Goal: Task Accomplishment & Management: Complete application form

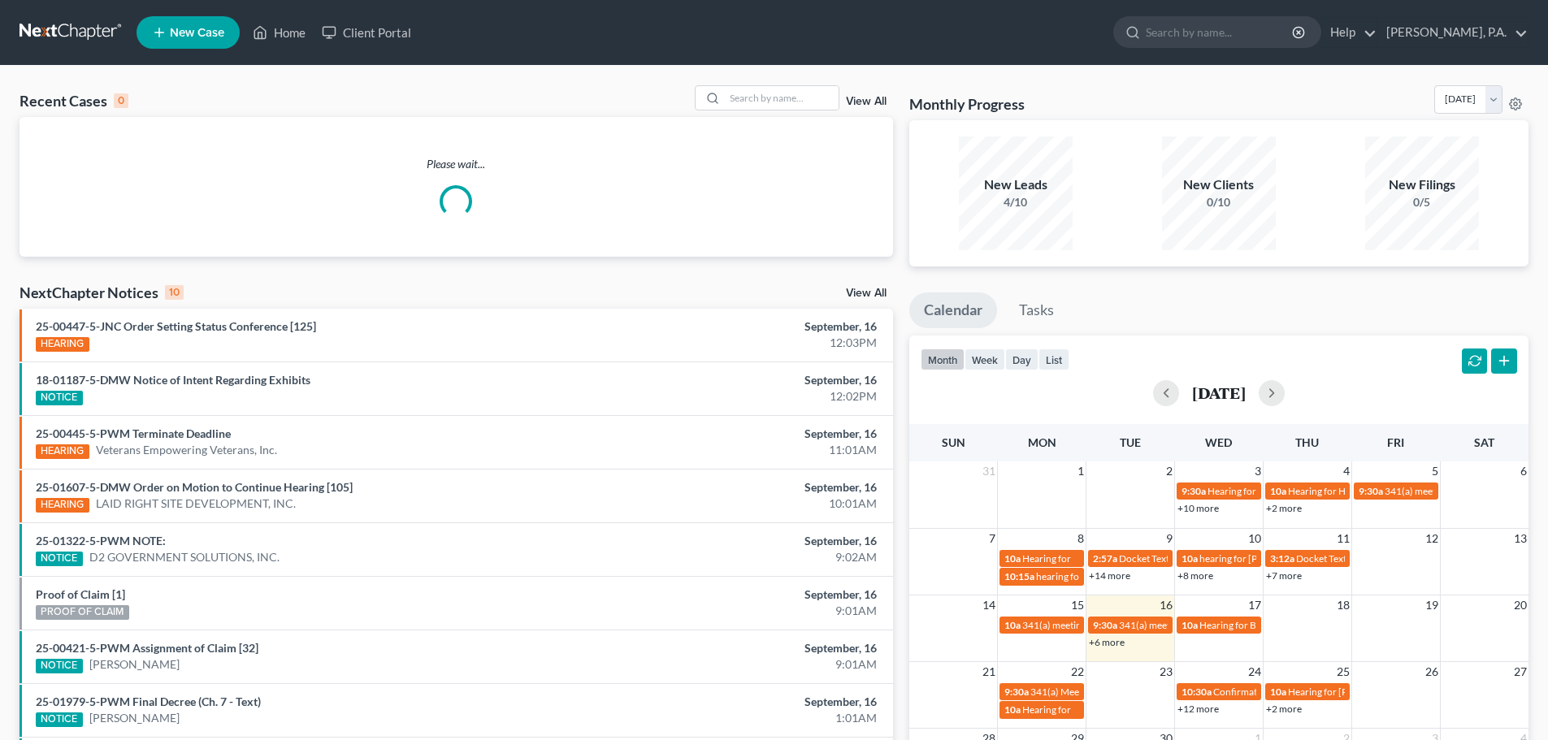
click at [194, 34] on span "New Case" at bounding box center [197, 33] width 54 height 12
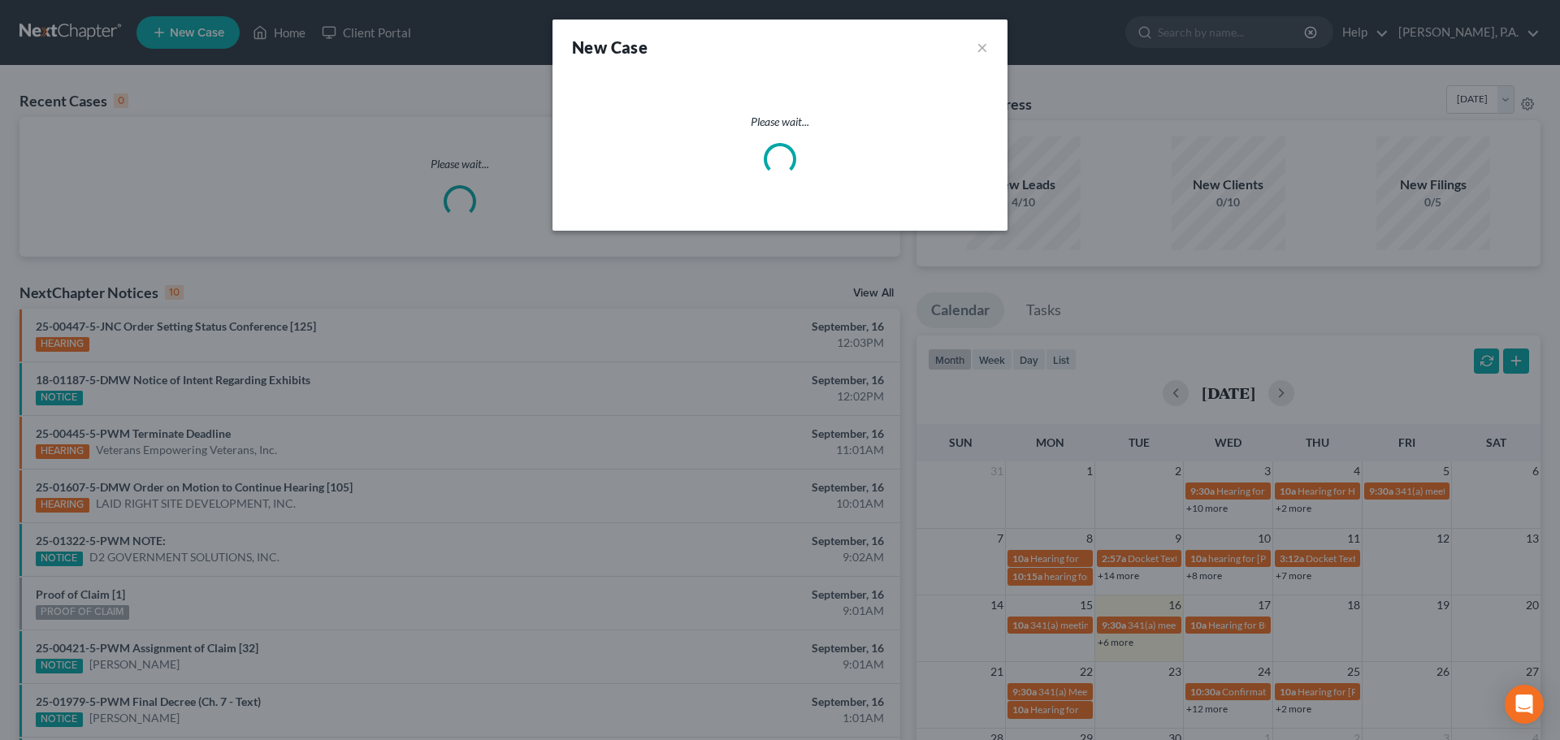
select select "57"
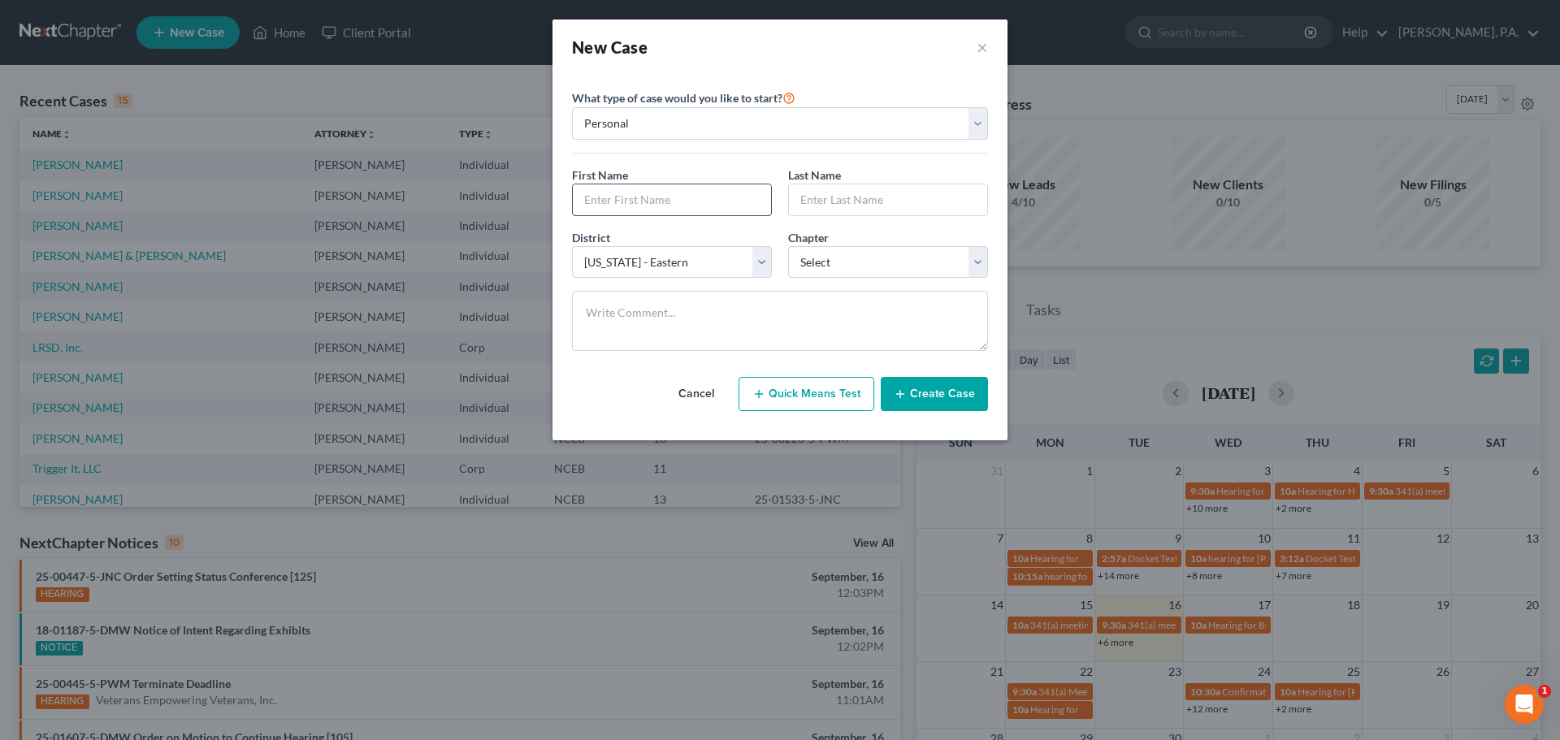
click at [729, 197] on input "text" at bounding box center [672, 199] width 198 height 31
type input "E"
type input "[PERSON_NAME]"
type input "Black"
select select "3"
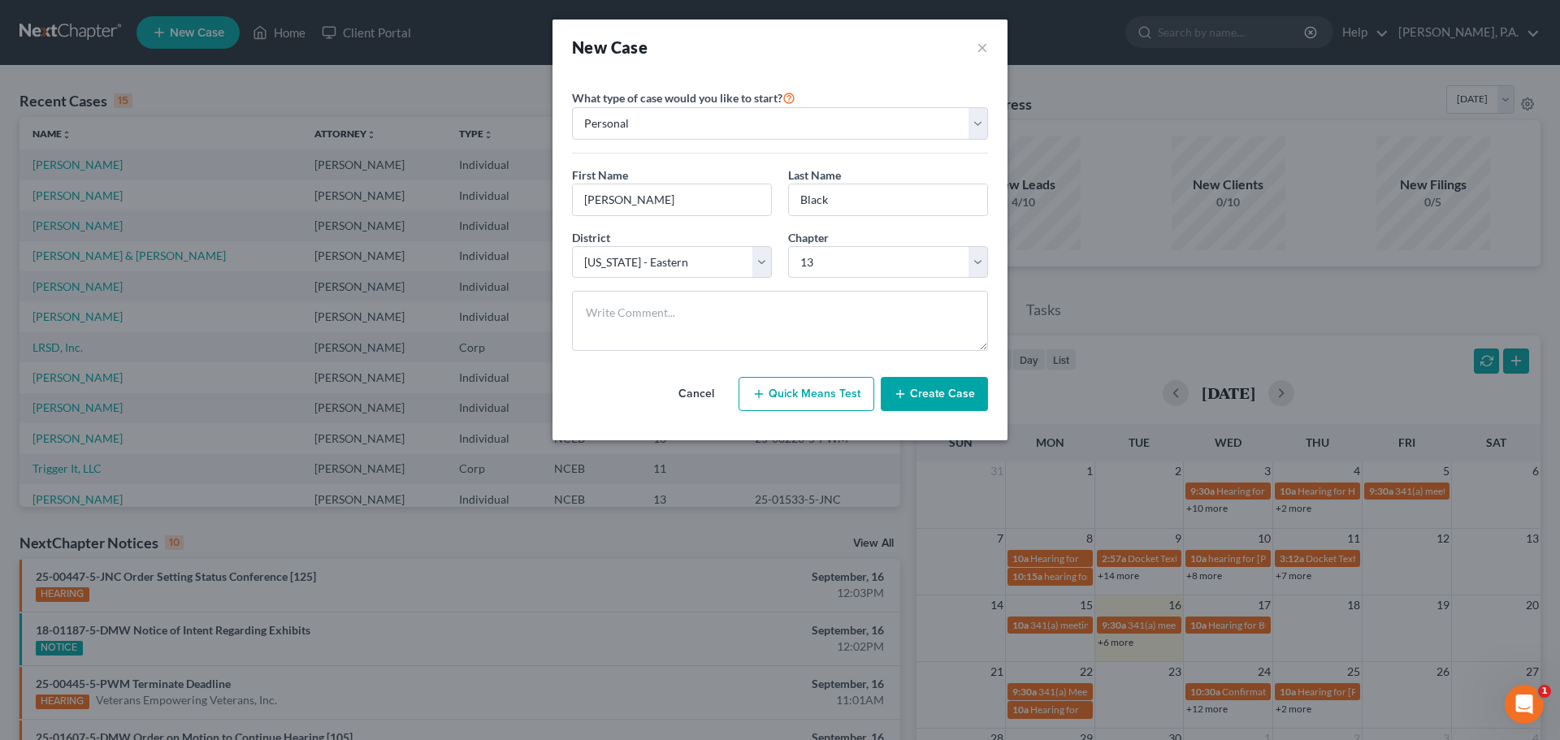
click at [923, 398] on button "Create Case" at bounding box center [934, 394] width 107 height 34
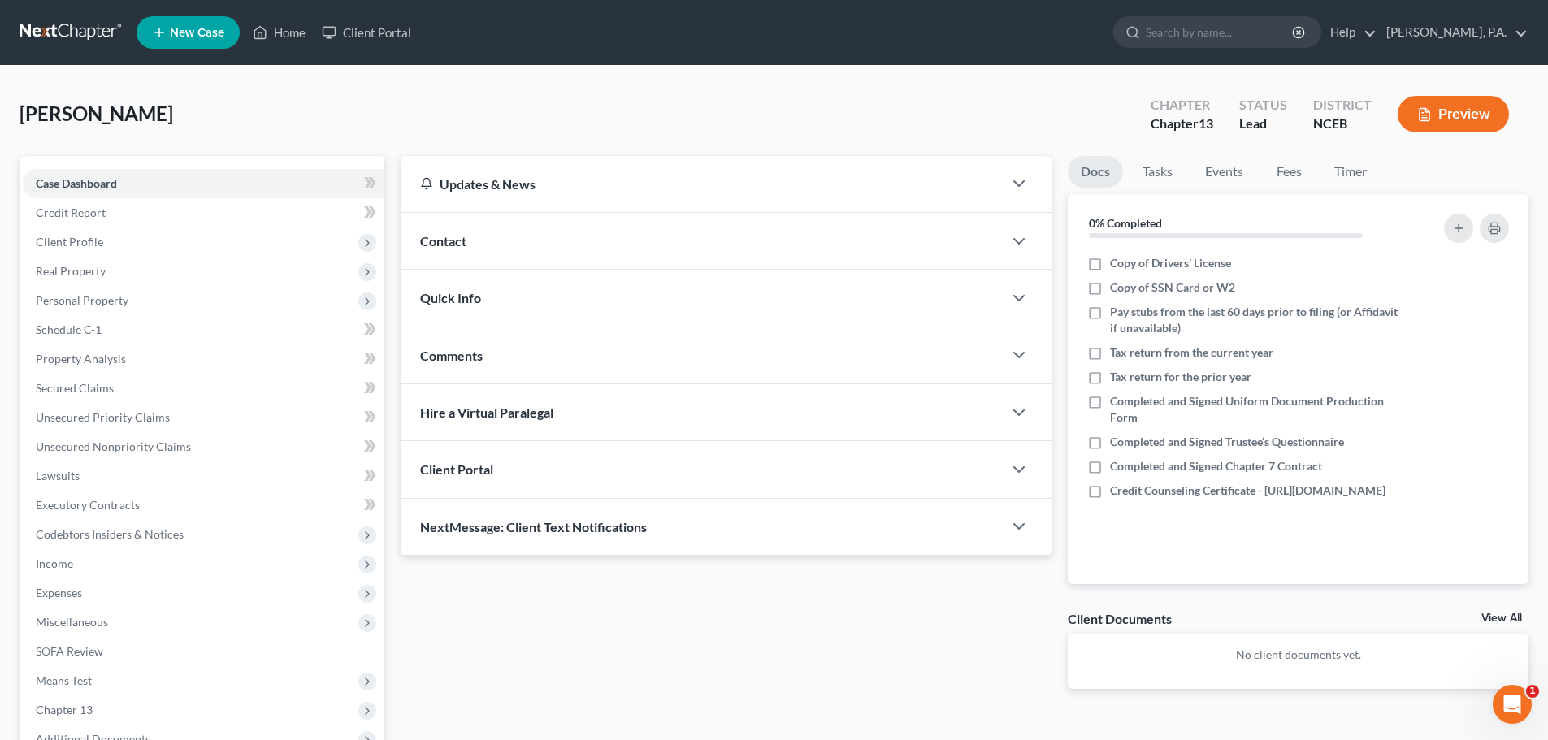
click at [511, 238] on div "Contact" at bounding box center [702, 241] width 602 height 56
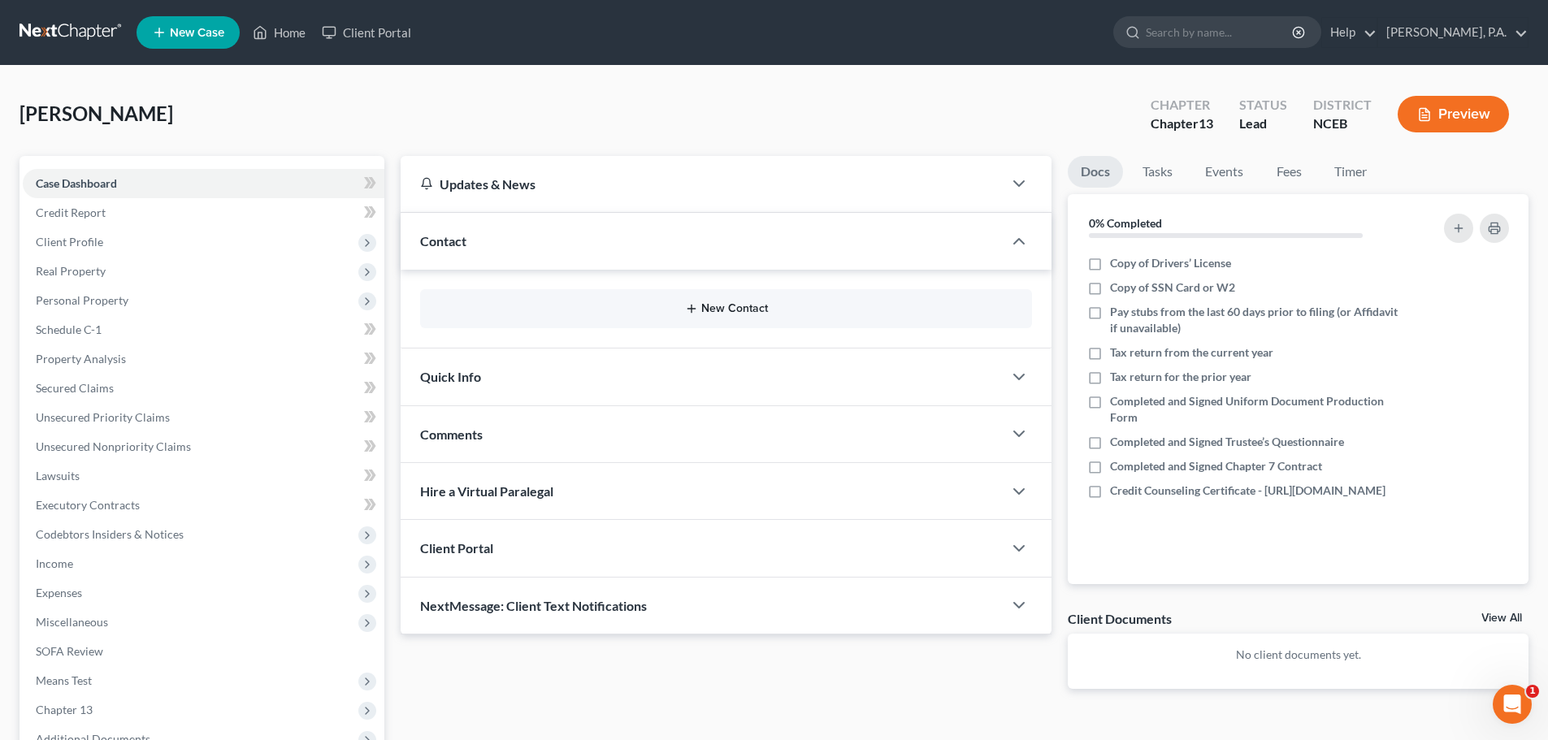
click at [711, 307] on button "New Contact" at bounding box center [726, 308] width 586 height 13
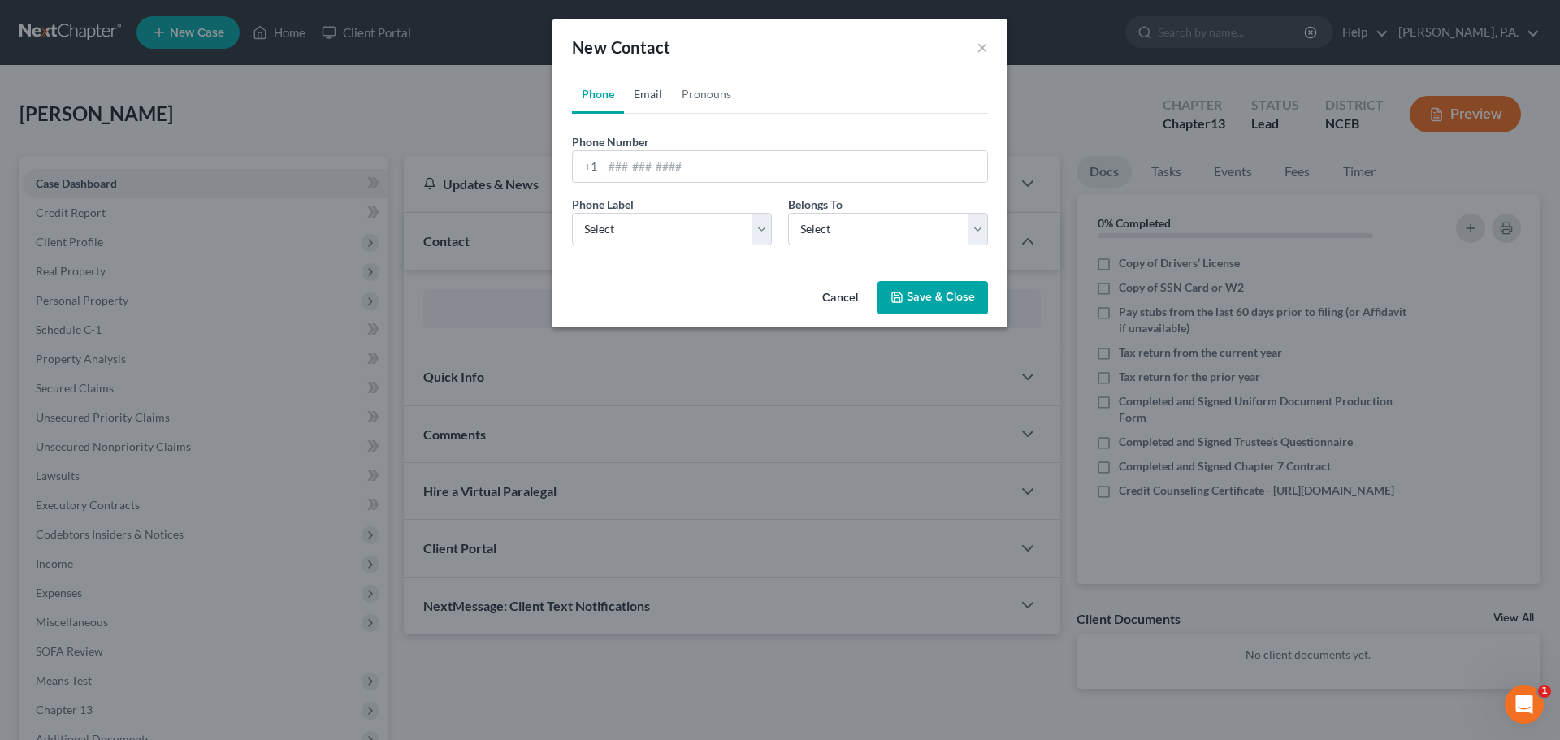
click at [650, 98] on link "Email" at bounding box center [648, 94] width 48 height 39
click at [662, 170] on input "email" at bounding box center [795, 166] width 384 height 31
type input "[EMAIL_ADDRESS][DOMAIN_NAME]"
click at [709, 240] on select "Select Home Work Other" at bounding box center [672, 229] width 200 height 33
select select "0"
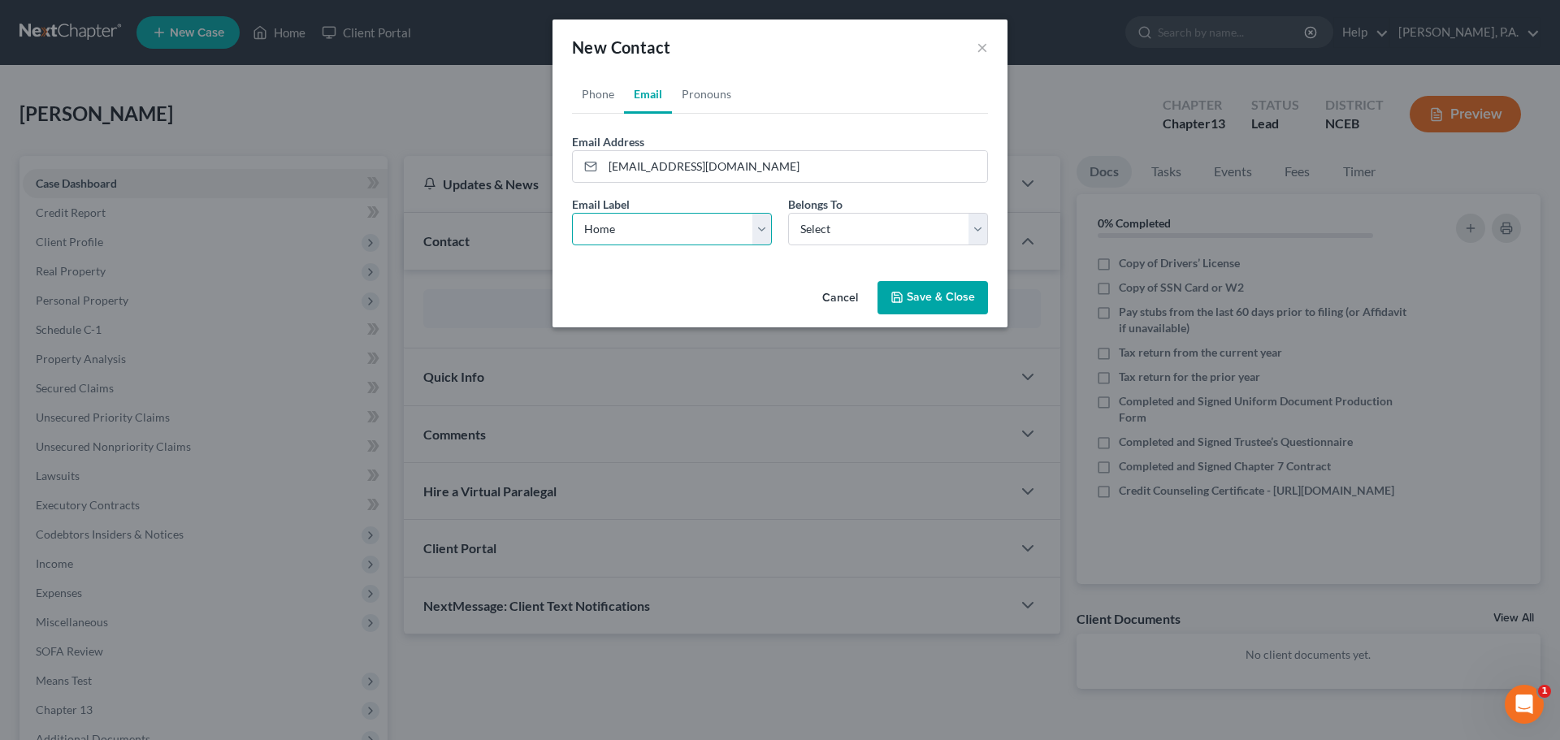
click at [572, 213] on select "Select Home Work Other" at bounding box center [672, 229] width 200 height 33
click at [832, 215] on select "Select Client Other" at bounding box center [888, 229] width 200 height 33
select select "0"
click at [788, 213] on select "Select Client Other" at bounding box center [888, 229] width 200 height 33
click at [917, 299] on button "Save & Close" at bounding box center [933, 298] width 111 height 34
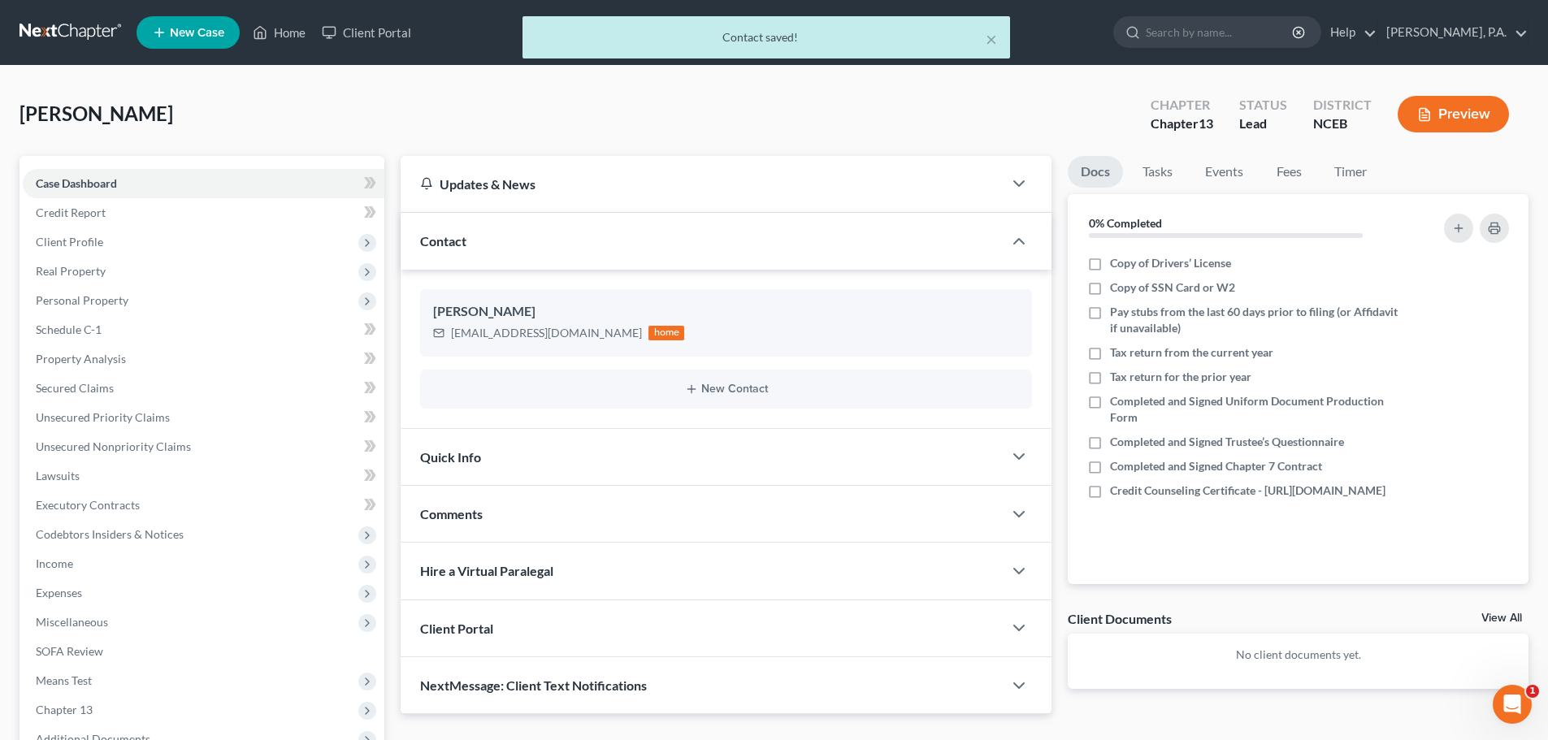
click at [908, 644] on div "Client Portal" at bounding box center [702, 628] width 602 height 56
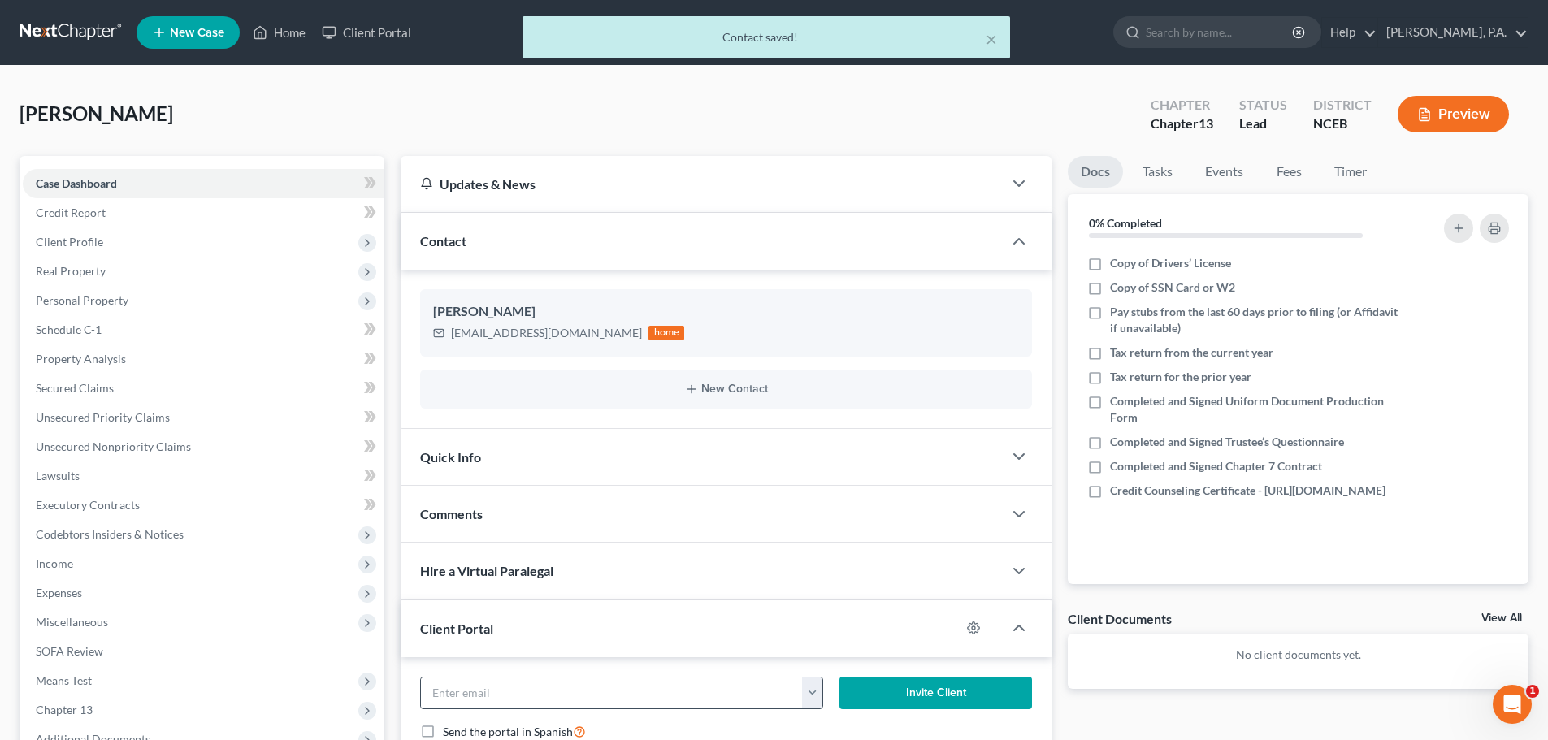
click at [816, 694] on button "button" at bounding box center [812, 693] width 20 height 31
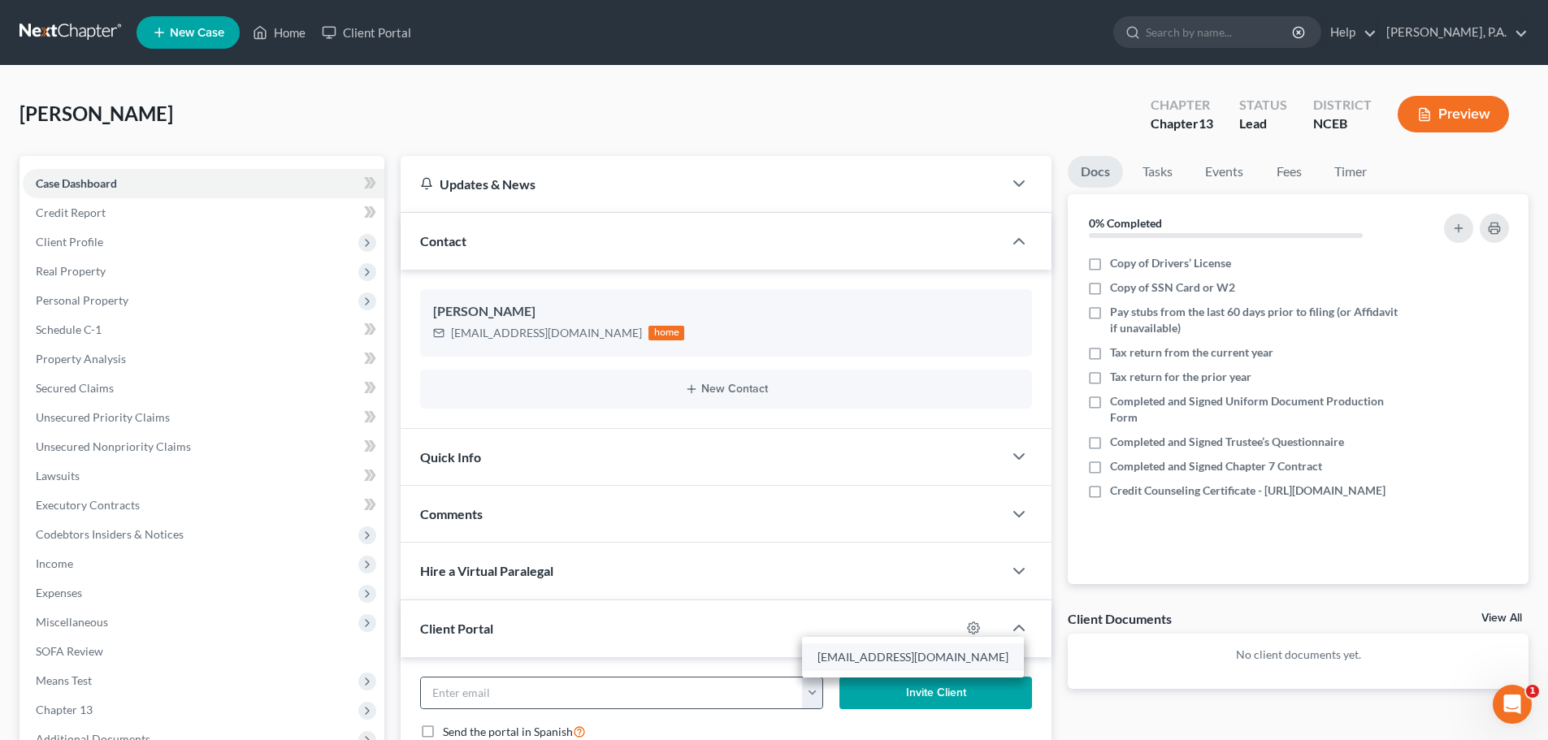
click at [838, 660] on link "[EMAIL_ADDRESS][DOMAIN_NAME]" at bounding box center [913, 658] width 222 height 28
type input "[EMAIL_ADDRESS][DOMAIN_NAME]"
click at [886, 696] on button "Invite Client" at bounding box center [935, 693] width 193 height 33
